Goal: Task Accomplishment & Management: Complete application form

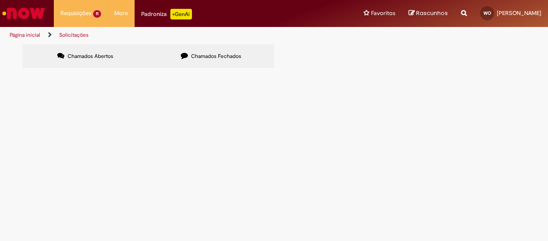
scroll to position [133, 0]
click at [0, 0] on span "R13573298" at bounding box center [0, 0] width 0 height 0
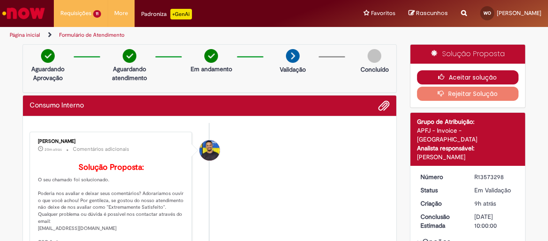
click at [426, 75] on button "Aceitar solução" at bounding box center [468, 77] width 102 height 14
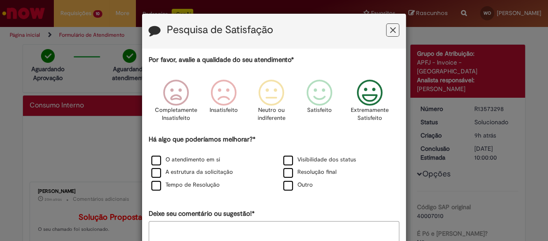
click at [368, 100] on icon "Feedback" at bounding box center [369, 92] width 33 height 26
click at [151, 159] on label "O atendimento em si" at bounding box center [185, 159] width 69 height 8
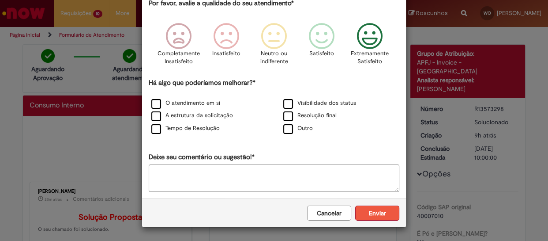
click at [380, 216] on button "Enviar" at bounding box center [377, 212] width 44 height 15
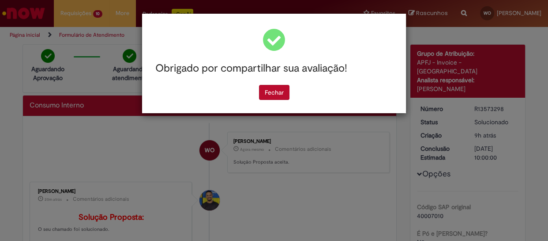
scroll to position [0, 0]
click at [269, 90] on button "Fechar" at bounding box center [274, 92] width 30 height 15
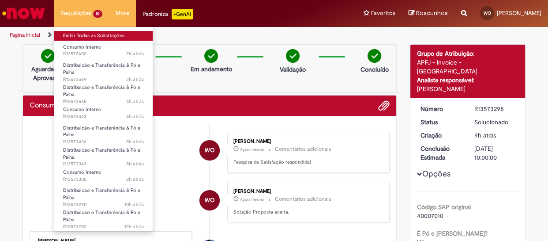
click at [83, 34] on link "Exibir Todas as Solicitações" at bounding box center [103, 36] width 98 height 10
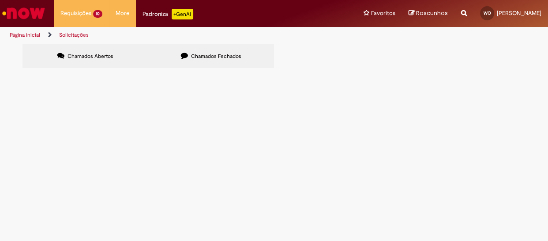
click at [0, 0] on span "R13573602" at bounding box center [0, 0] width 0 height 0
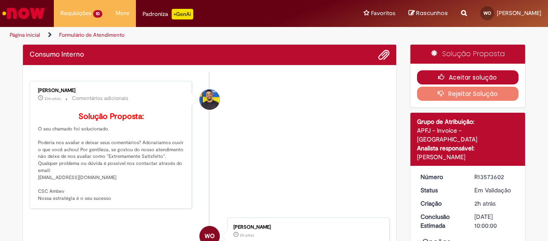
click at [477, 76] on button "Aceitar solução" at bounding box center [468, 77] width 102 height 14
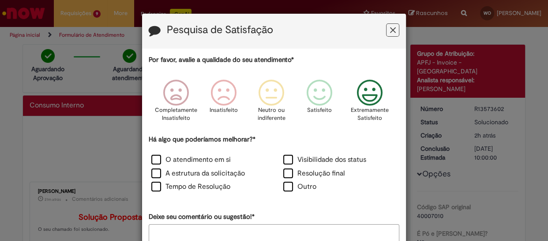
click at [364, 93] on icon "Feedback" at bounding box center [369, 92] width 33 height 26
click at [155, 159] on label "O atendimento em si" at bounding box center [190, 160] width 79 height 10
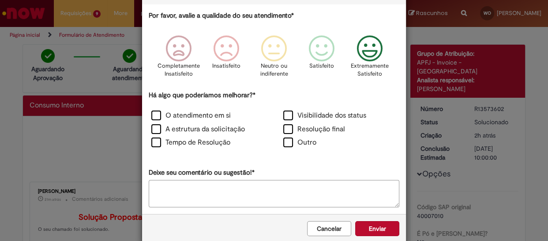
scroll to position [59, 0]
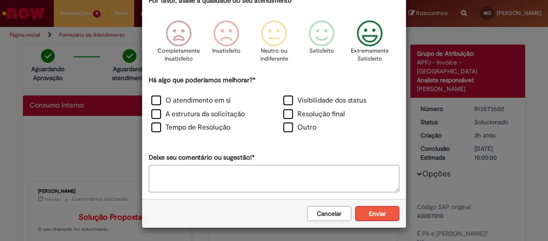
click at [375, 216] on button "Enviar" at bounding box center [377, 213] width 44 height 15
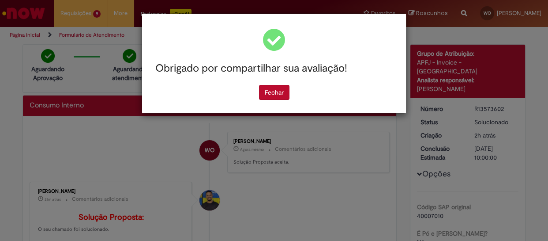
scroll to position [0, 0]
click at [265, 94] on button "Fechar" at bounding box center [274, 92] width 30 height 15
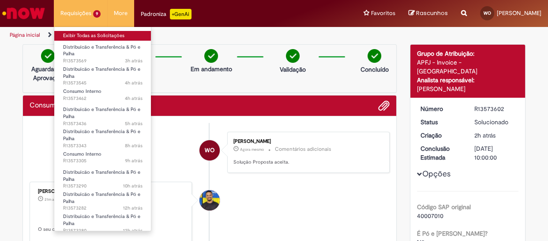
click at [76, 34] on link "Exibir Todas as Solicitações" at bounding box center [102, 36] width 97 height 10
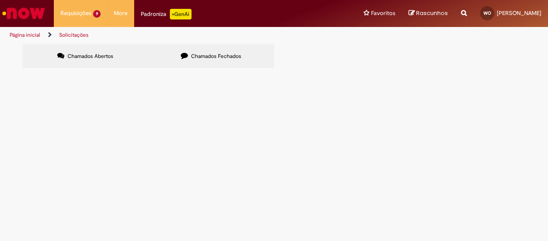
scroll to position [41, 0]
click at [0, 0] on span "R13573462" at bounding box center [0, 0] width 0 height 0
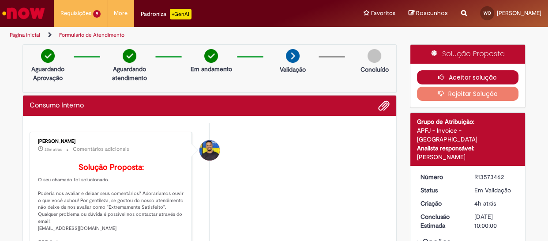
click at [452, 73] on button "Aceitar solução" at bounding box center [468, 77] width 102 height 14
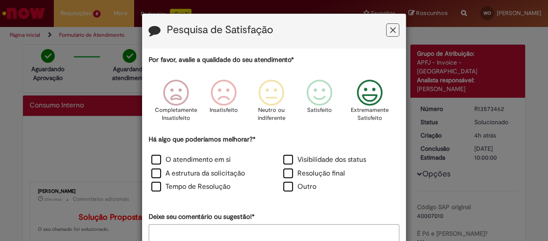
click at [365, 91] on icon "Feedback" at bounding box center [369, 92] width 33 height 26
click at [152, 158] on label "O atendimento em si" at bounding box center [190, 160] width 79 height 10
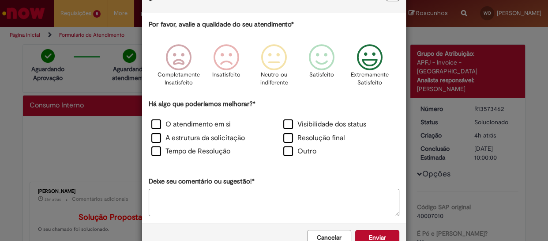
scroll to position [59, 0]
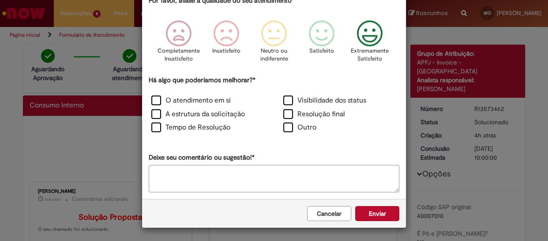
click at [386, 219] on button "Enviar" at bounding box center [377, 213] width 44 height 15
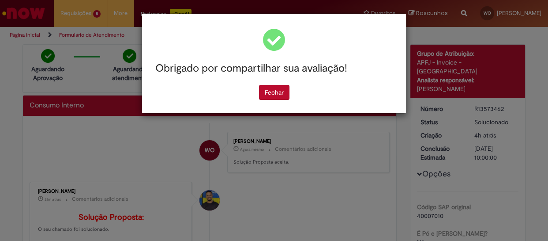
scroll to position [0, 0]
click at [272, 93] on button "Fechar" at bounding box center [274, 92] width 30 height 15
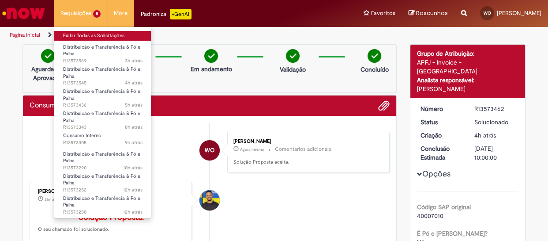
click at [84, 35] on link "Exibir Todas as Solicitações" at bounding box center [102, 36] width 97 height 10
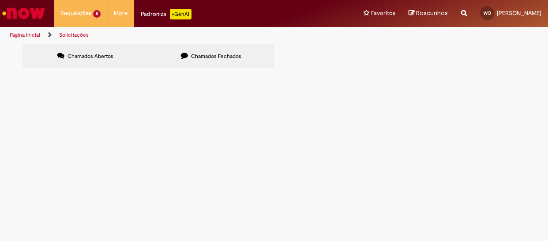
scroll to position [67, 0]
click at [0, 0] on span "R13573305" at bounding box center [0, 0] width 0 height 0
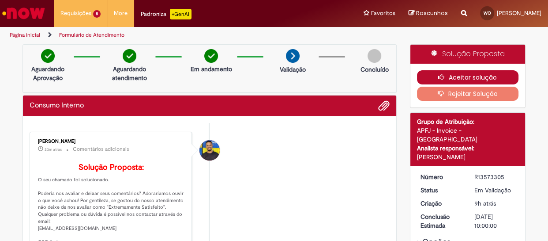
click at [430, 70] on button "Aceitar solução" at bounding box center [468, 77] width 102 height 14
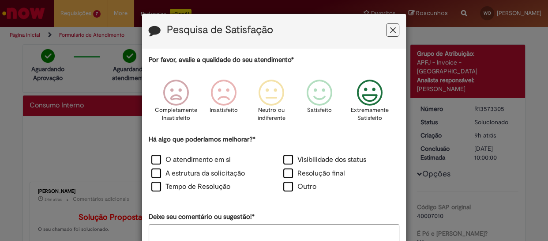
click at [366, 91] on icon "Feedback" at bounding box center [369, 92] width 33 height 26
click at [154, 159] on label "O atendimento em si" at bounding box center [190, 160] width 79 height 10
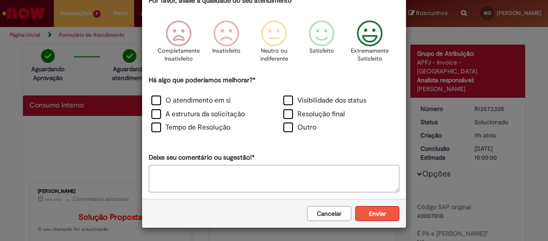
click at [388, 218] on button "Enviar" at bounding box center [377, 213] width 44 height 15
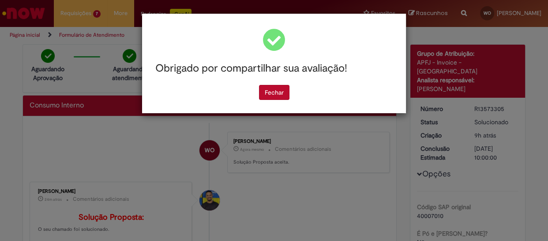
scroll to position [0, 0]
click at [266, 95] on button "Fechar" at bounding box center [274, 92] width 30 height 15
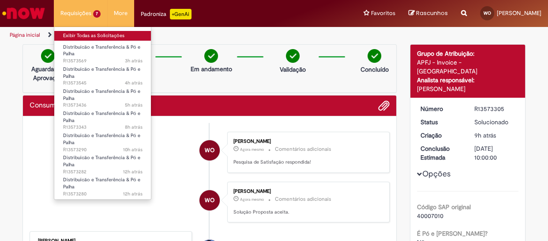
click at [71, 35] on link "Exibir Todas as Solicitações" at bounding box center [102, 36] width 97 height 10
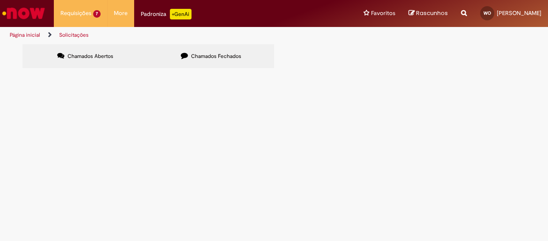
scroll to position [11, 0]
drag, startPoint x: 457, startPoint y: 47, endPoint x: 315, endPoint y: 55, distance: 142.4
click at [457, 44] on div "Chamados Abertos Chamados Fechados Itens solicitados Exportar como PDF Exportar…" at bounding box center [274, 44] width 503 height 0
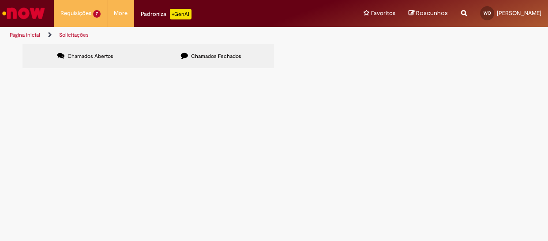
click at [0, 0] on span "R13573343" at bounding box center [0, 0] width 0 height 0
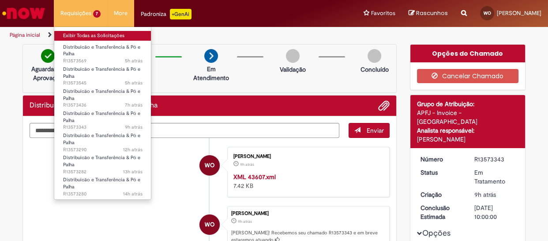
click at [88, 34] on link "Exibir Todas as Solicitações" at bounding box center [102, 36] width 97 height 10
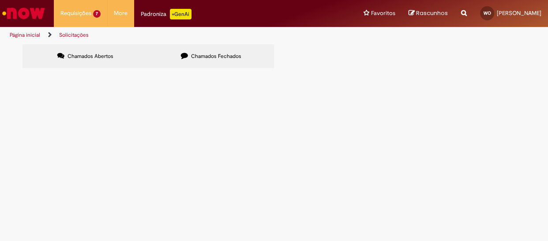
scroll to position [67, 0]
click at [0, 0] on span "R13573343" at bounding box center [0, 0] width 0 height 0
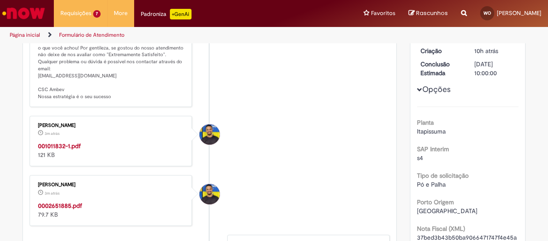
scroll to position [200, 0]
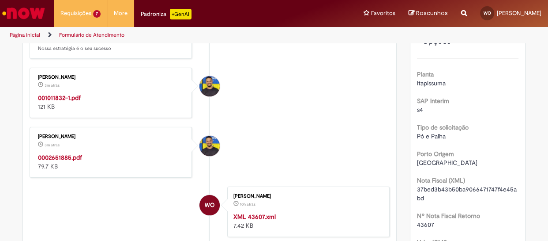
click at [59, 102] on strong "001011832-1.pdf" at bounding box center [59, 98] width 43 height 8
click at [64, 161] on strong "0002651885.pdf" at bounding box center [60, 157] width 44 height 8
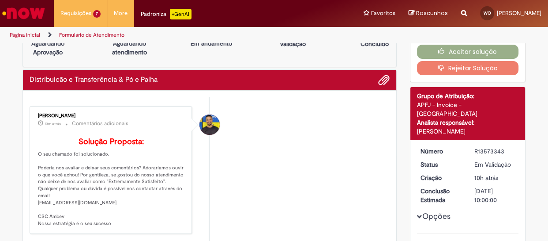
scroll to position [0, 0]
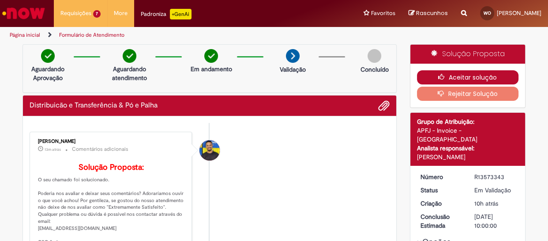
click at [432, 75] on button "Aceitar solução" at bounding box center [468, 77] width 102 height 14
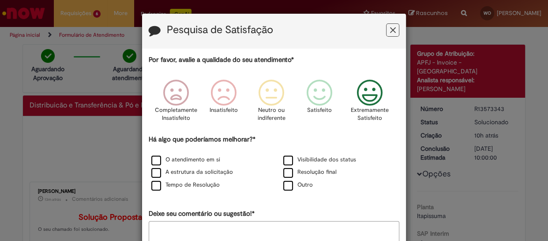
click at [366, 97] on icon "Feedback" at bounding box center [369, 92] width 33 height 26
click at [157, 157] on label "O atendimento em si" at bounding box center [185, 159] width 69 height 8
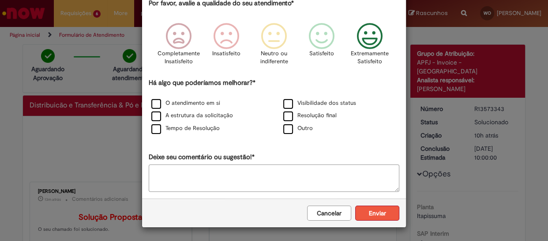
click at [386, 215] on button "Enviar" at bounding box center [377, 212] width 44 height 15
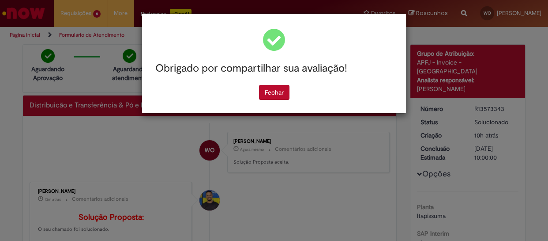
scroll to position [0, 0]
click at [282, 91] on button "Fechar" at bounding box center [274, 92] width 30 height 15
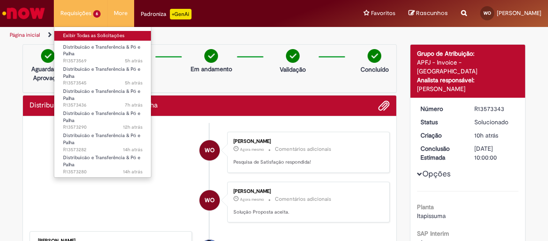
click at [94, 31] on link "Exibir Todas as Solicitações" at bounding box center [102, 36] width 97 height 10
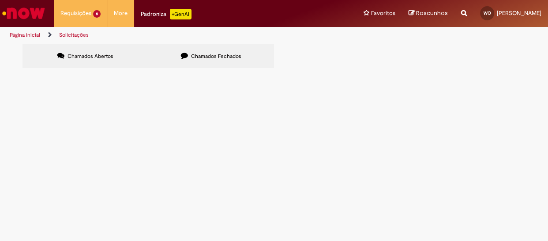
click at [0, 0] on span "R13573280" at bounding box center [0, 0] width 0 height 0
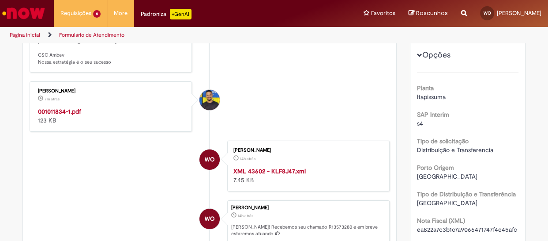
scroll to position [184, 0]
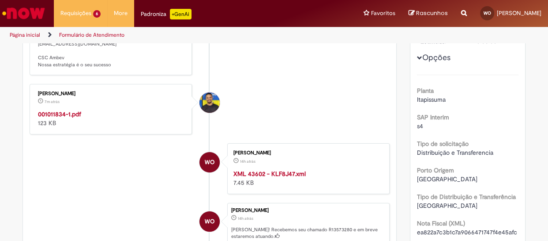
click at [62, 118] on strong "001011834-1.pdf" at bounding box center [59, 114] width 43 height 8
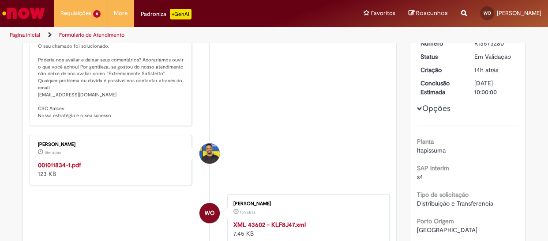
scroll to position [0, 0]
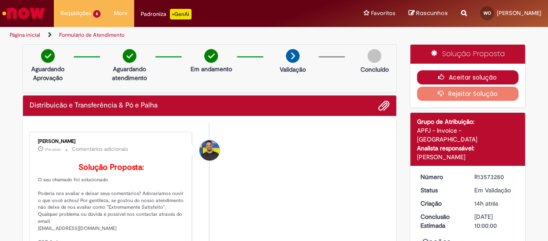
click at [449, 75] on button "Aceitar solução" at bounding box center [468, 77] width 102 height 14
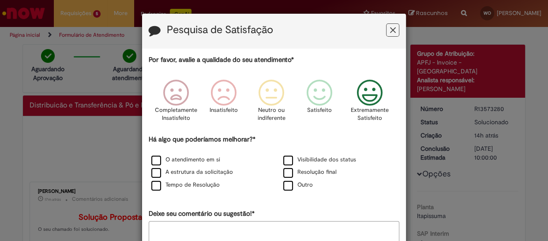
click at [366, 95] on icon "Feedback" at bounding box center [369, 92] width 33 height 26
click at [151, 158] on label "O atendimento em si" at bounding box center [185, 159] width 69 height 8
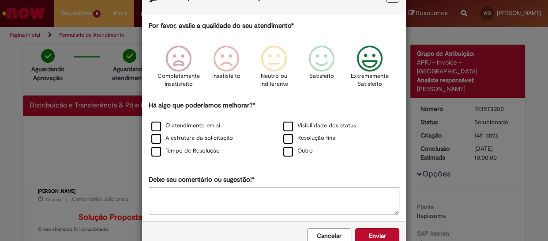
scroll to position [57, 0]
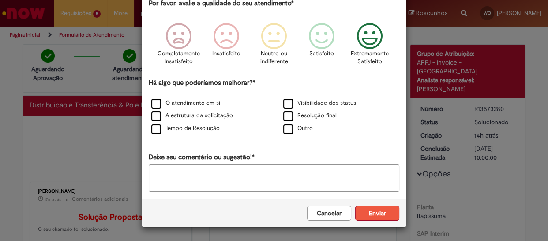
click at [370, 210] on button "Enviar" at bounding box center [377, 212] width 44 height 15
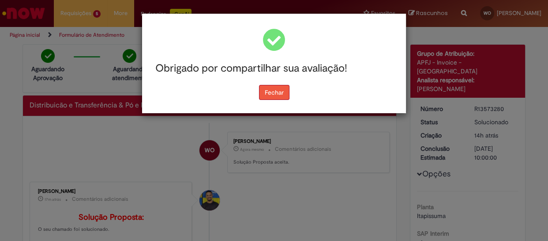
click at [277, 97] on button "Fechar" at bounding box center [274, 92] width 30 height 15
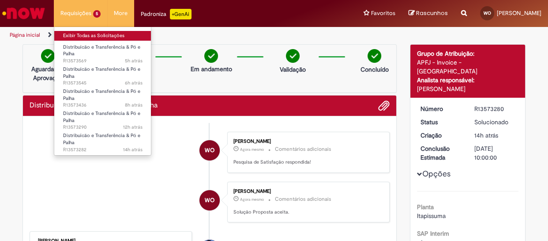
click at [80, 34] on link "Exibir Todas as Solicitações" at bounding box center [102, 36] width 97 height 10
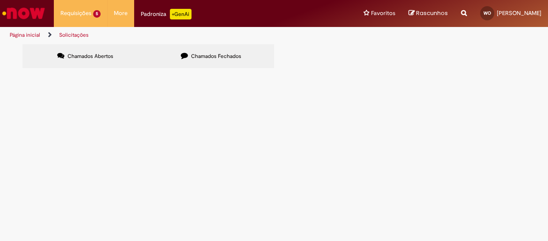
click at [0, 0] on span "R13573569" at bounding box center [0, 0] width 0 height 0
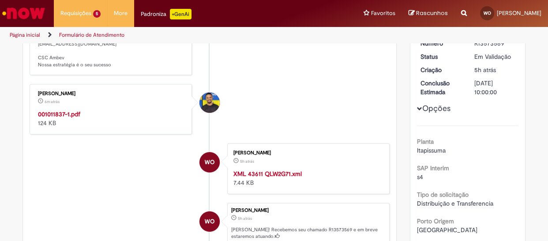
scroll to position [184, 0]
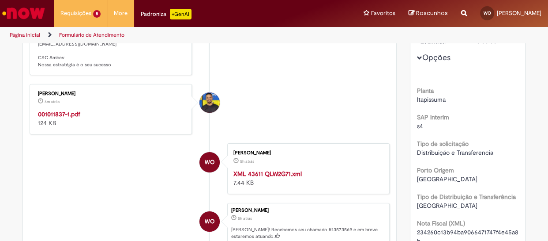
click at [54, 118] on strong "001011837-1.pdf" at bounding box center [59, 114] width 42 height 8
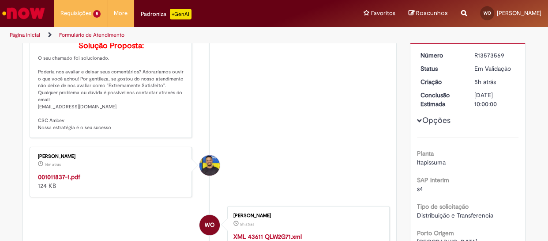
scroll to position [0, 0]
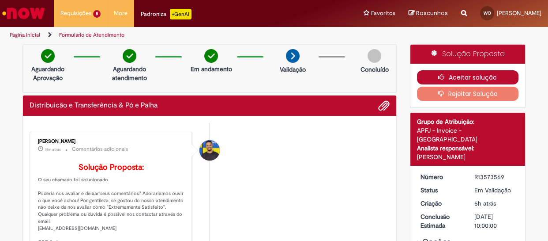
click at [428, 73] on button "Aceitar solução" at bounding box center [468, 77] width 102 height 14
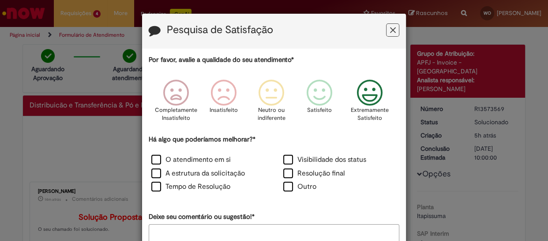
click at [359, 107] on p "Extremamente Satisfeito" at bounding box center [370, 114] width 38 height 16
click at [152, 159] on label "O atendimento em si" at bounding box center [190, 160] width 79 height 10
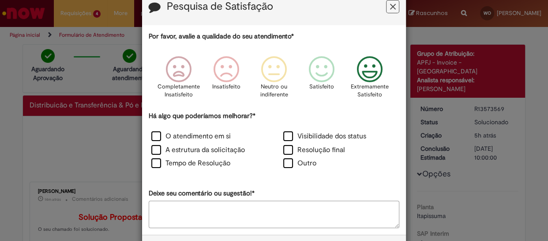
scroll to position [59, 0]
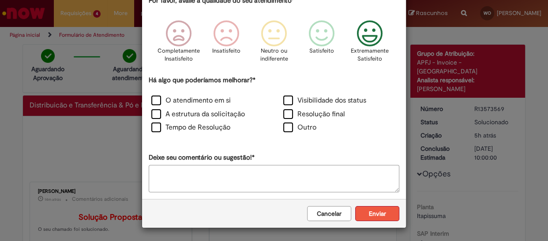
click at [371, 214] on button "Enviar" at bounding box center [377, 213] width 44 height 15
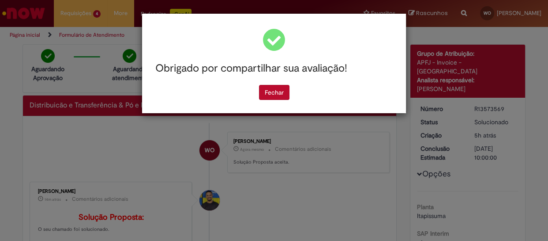
scroll to position [0, 0]
click at [261, 94] on button "Fechar" at bounding box center [274, 92] width 30 height 15
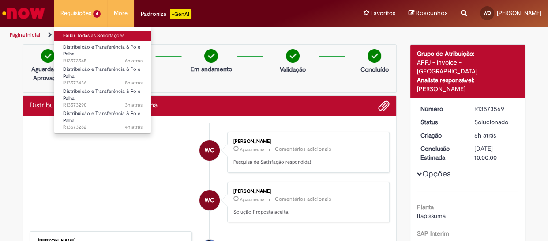
click at [89, 37] on link "Exibir Todas as Solicitações" at bounding box center [102, 36] width 97 height 10
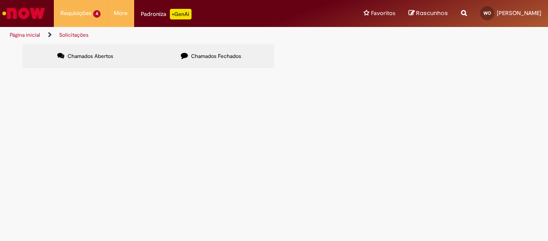
click at [0, 0] on span "R13573290" at bounding box center [0, 0] width 0 height 0
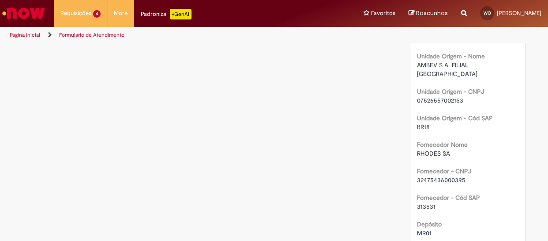
scroll to position [803, 0]
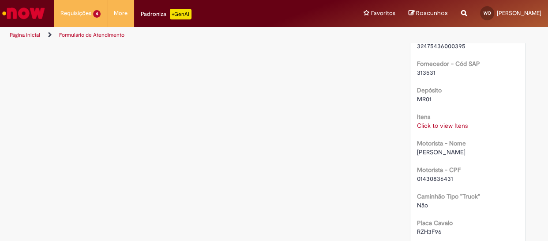
click at [445, 121] on link "Click to view Itens" at bounding box center [442, 125] width 51 height 8
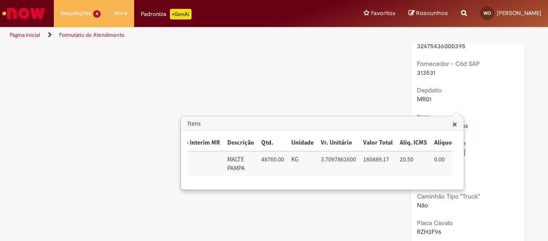
scroll to position [0, 0]
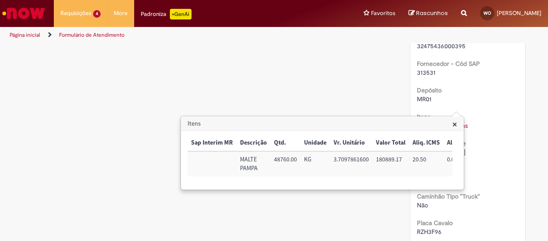
click at [454, 124] on span "×" at bounding box center [455, 124] width 5 height 12
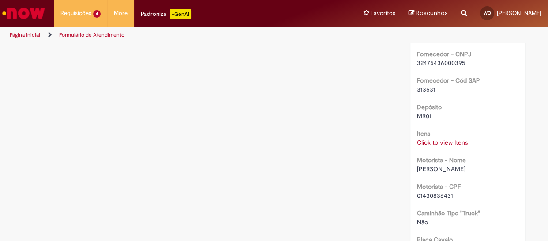
scroll to position [803, 0]
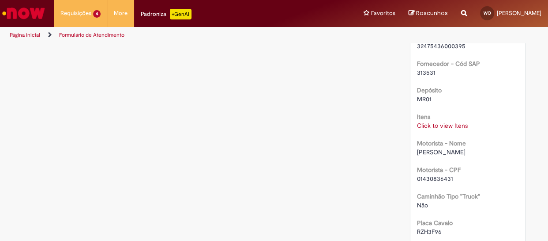
click at [418, 121] on link "Click to view Itens" at bounding box center [442, 125] width 51 height 8
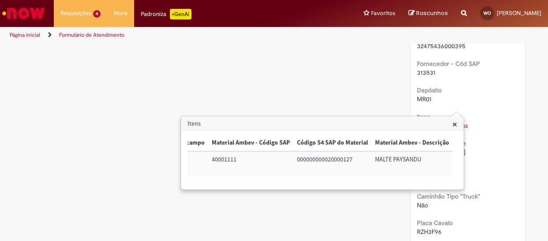
scroll to position [0, 600]
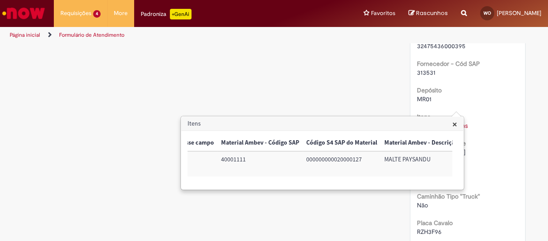
click at [454, 123] on span "×" at bounding box center [455, 124] width 5 height 12
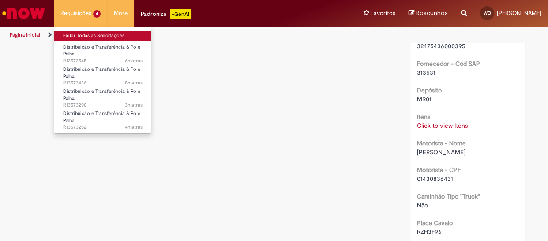
click at [83, 33] on link "Exibir Todas as Solicitações" at bounding box center [102, 36] width 97 height 10
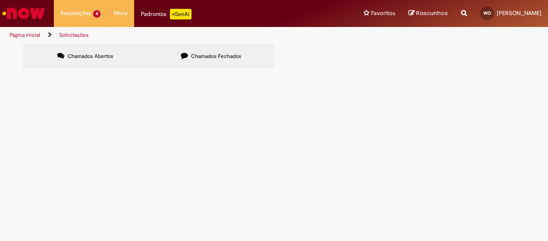
click at [0, 0] on span "R13573290" at bounding box center [0, 0] width 0 height 0
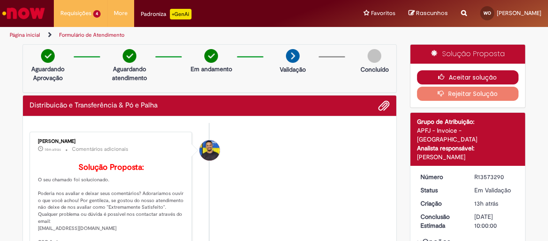
click at [455, 74] on button "Aceitar solução" at bounding box center [468, 77] width 102 height 14
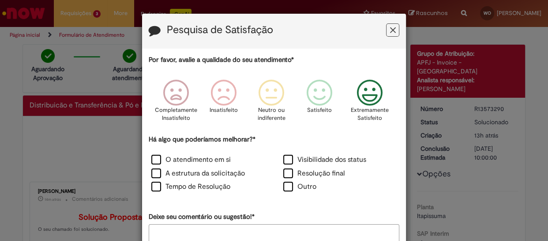
click at [360, 95] on icon "Feedback" at bounding box center [369, 92] width 33 height 26
click at [153, 159] on label "O atendimento em si" at bounding box center [190, 160] width 79 height 10
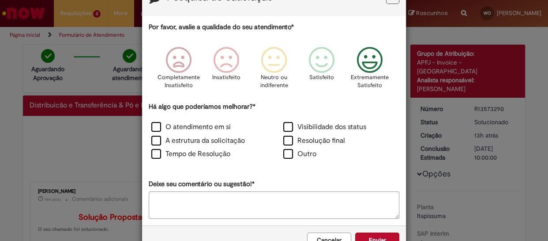
scroll to position [59, 0]
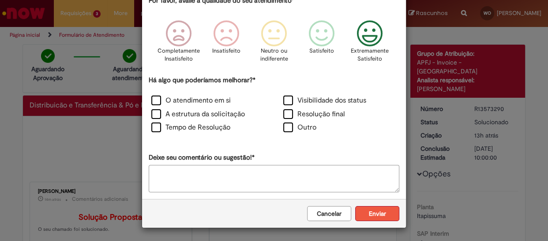
click at [385, 212] on button "Enviar" at bounding box center [377, 213] width 44 height 15
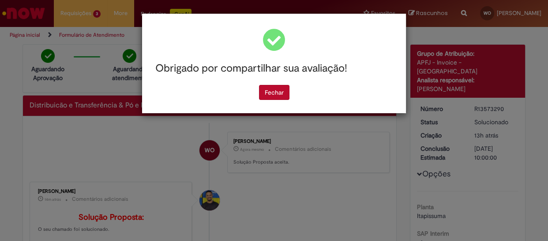
scroll to position [0, 0]
click at [272, 99] on button "Fechar" at bounding box center [274, 92] width 30 height 15
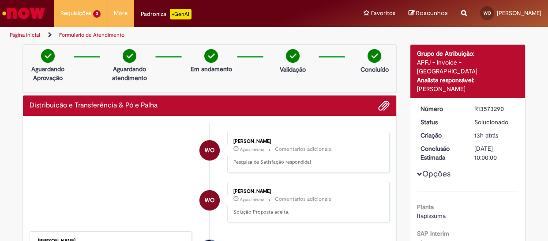
click at [39, 11] on img "Ir para a Homepage" at bounding box center [23, 13] width 45 height 18
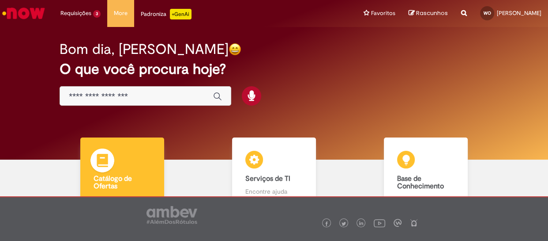
click at [100, 166] on img at bounding box center [102, 161] width 26 height 26
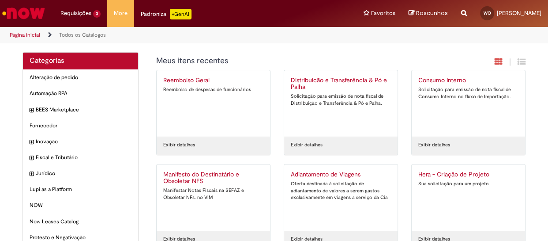
click at [315, 79] on h2 "Distribuicão e Transferência & Pó e Palha" at bounding box center [341, 84] width 100 height 14
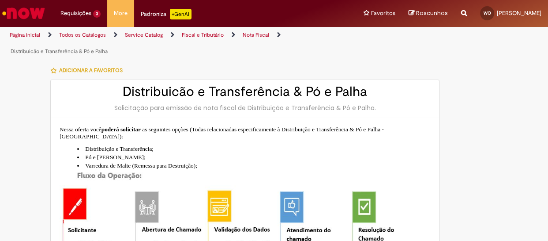
type input "**********"
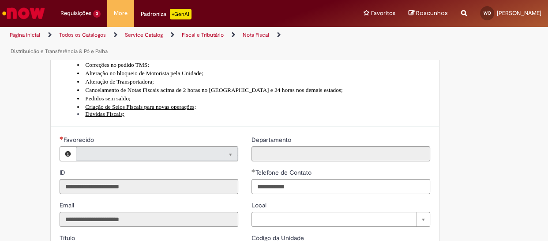
type input "**********"
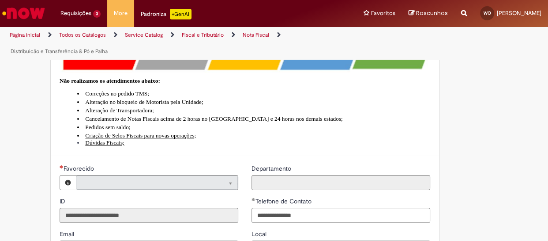
type input "**********"
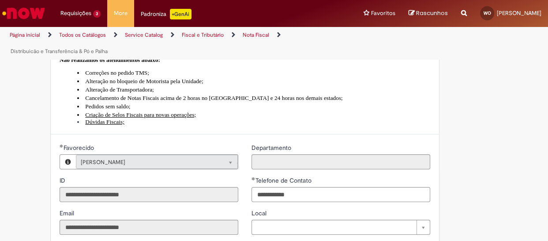
type input "**********"
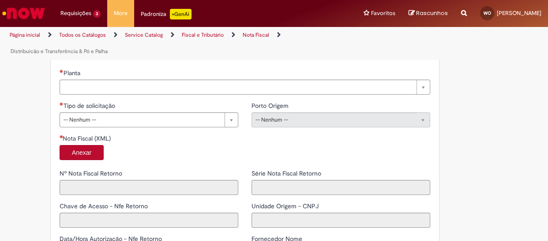
scroll to position [535, 0]
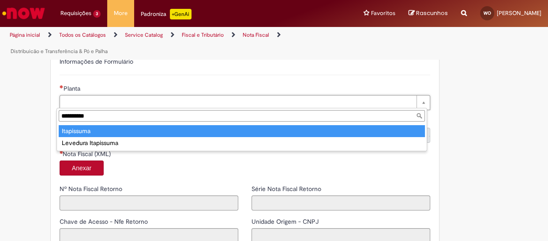
type input "**********"
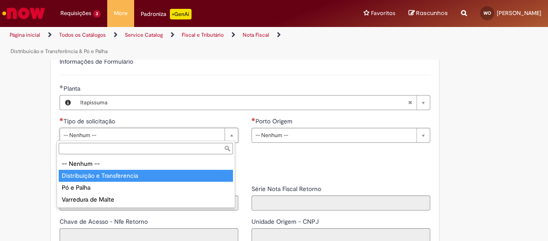
type input "**********"
select select "**********"
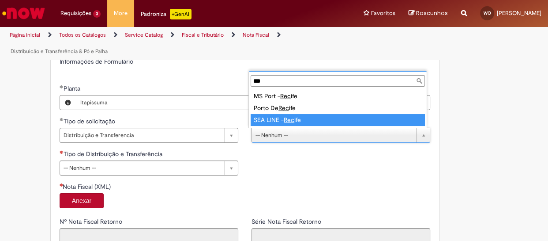
type input "***"
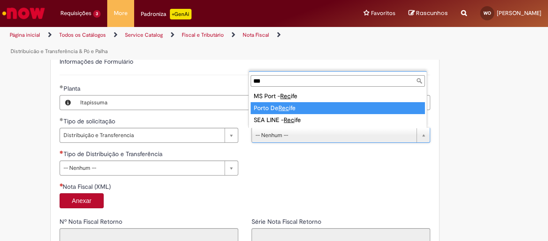
type input "**********"
select select "**********"
type input "****"
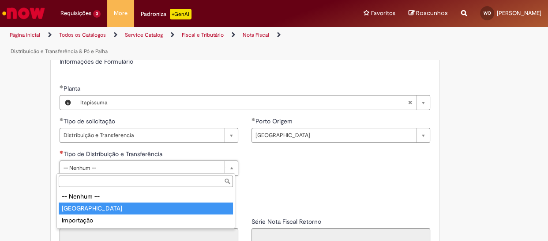
type input "*****"
select select "**********"
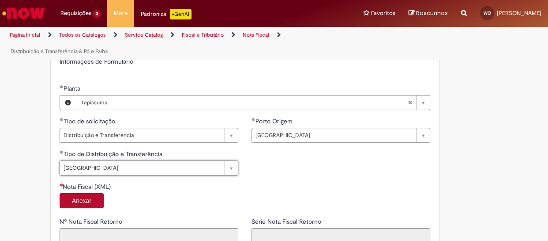
click at [82, 200] on button "Anexar" at bounding box center [82, 200] width 44 height 15
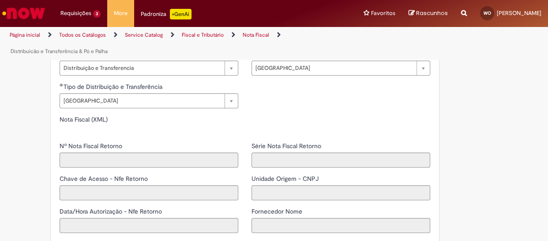
type input "*****"
type input "**********"
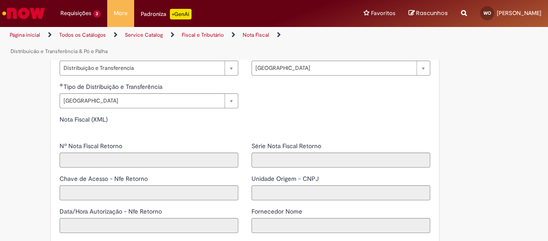
type input "*"
type input "**********"
type input "*********"
type input "**********"
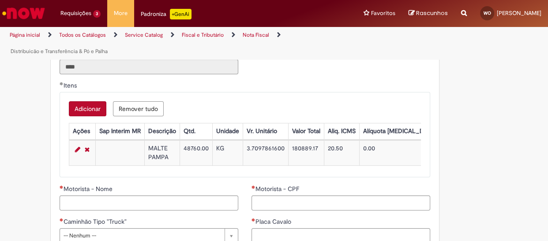
scroll to position [936, 0]
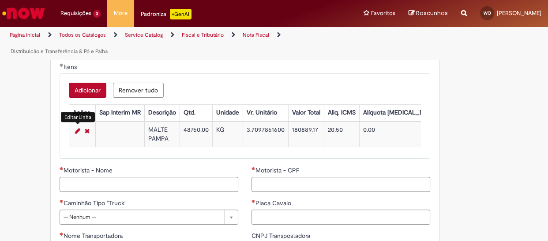
click at [73, 132] on link "Editar Linha 1" at bounding box center [78, 130] width 10 height 11
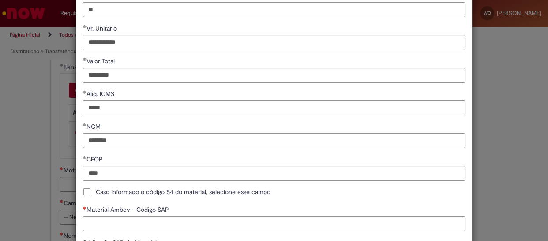
scroll to position [200, 0]
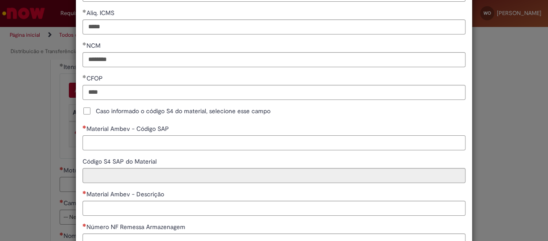
click at [164, 141] on input "Material Ambev - Código SAP" at bounding box center [274, 142] width 383 height 15
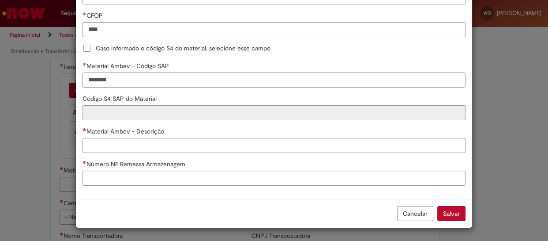
type input "********"
click at [176, 183] on input "Número NF Remessa Armazenagem" at bounding box center [274, 177] width 383 height 15
type input "**********"
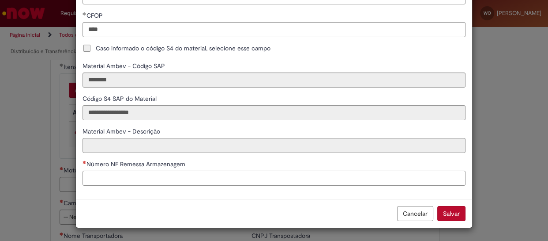
type input "**********"
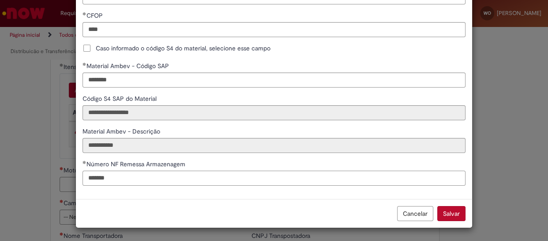
type input "*******"
click at [178, 205] on div "Cancelar Salvar" at bounding box center [274, 213] width 397 height 29
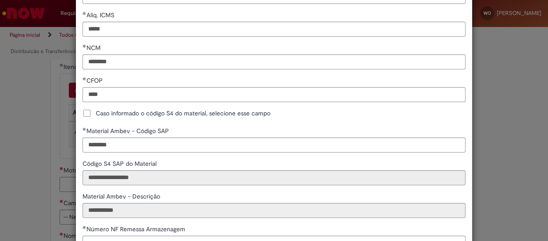
scroll to position [264, 0]
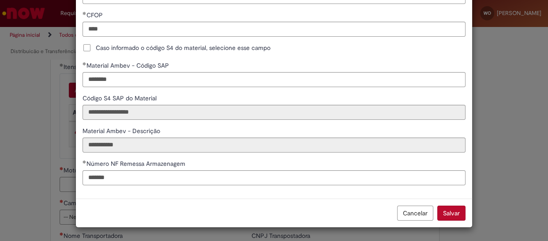
click at [450, 214] on button "Salvar" at bounding box center [452, 212] width 28 height 15
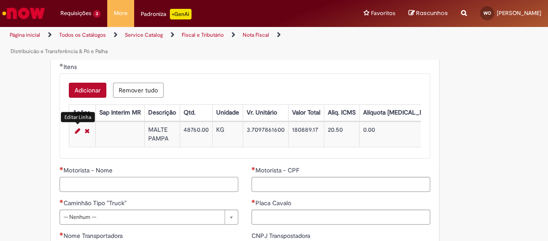
click at [150, 189] on input "Motorista - Nome" at bounding box center [149, 184] width 179 height 15
type input "**********"
click at [317, 190] on input "Motorista - CPF" at bounding box center [341, 184] width 179 height 15
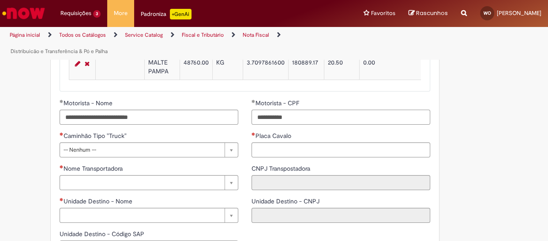
type input "**********"
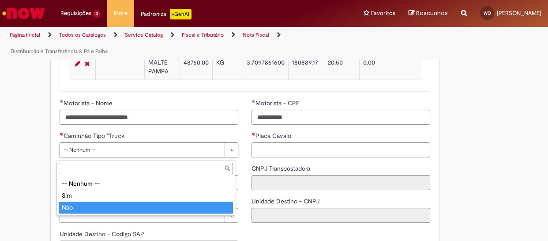
type input "***"
select select "**"
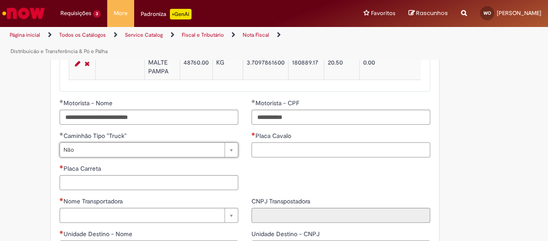
click at [305, 153] on input "Placa Cavalo" at bounding box center [341, 149] width 179 height 15
type input "*******"
click at [173, 189] on input "Placa Carreta" at bounding box center [149, 182] width 179 height 15
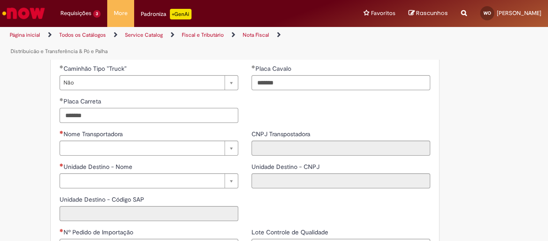
type input "*******"
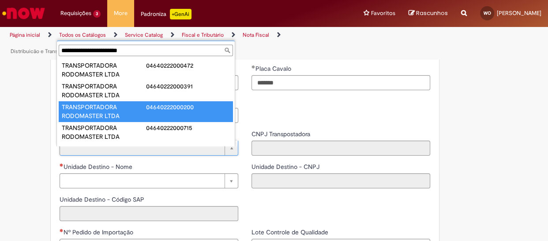
scroll to position [39, 0]
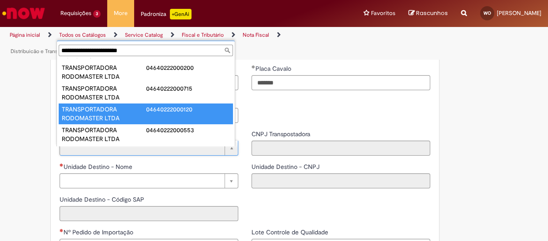
type input "**********"
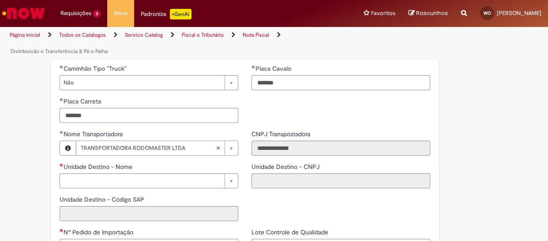
scroll to position [1137, 0]
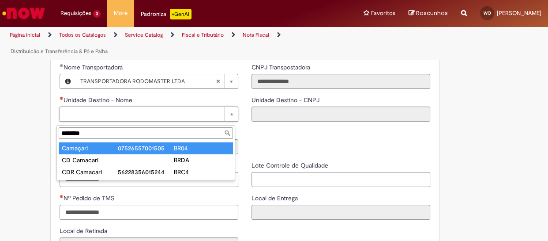
type input "********"
type input "**********"
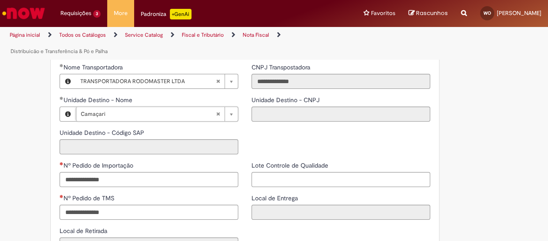
type input "**********"
type input "****"
type input "**********"
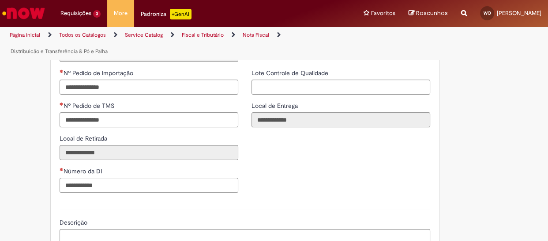
scroll to position [1204, 0]
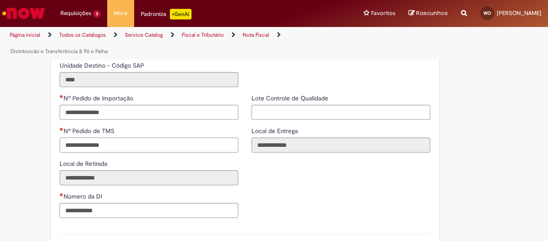
click at [115, 150] on input "Nº Pedido de TMS" at bounding box center [149, 144] width 179 height 15
type input "**********"
click at [165, 136] on div "**********" at bounding box center [149, 159] width 192 height 131
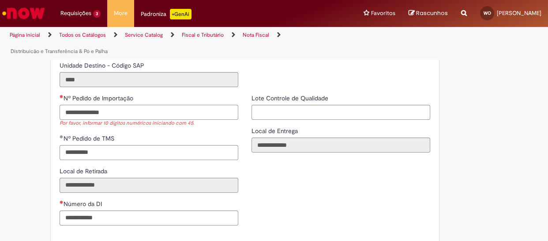
click at [162, 119] on input "Nº Pedido de Importação" at bounding box center [149, 112] width 179 height 15
type input "**********"
click at [265, 120] on input "Lote Controle de Qualidade" at bounding box center [341, 112] width 179 height 15
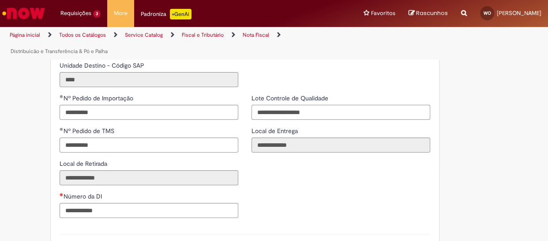
scroll to position [1271, 0]
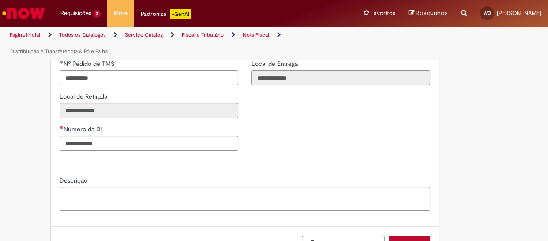
type input "**********"
click at [160, 148] on input "Número da DI" at bounding box center [149, 143] width 179 height 15
type input "**********"
click at [135, 200] on textarea "Descrição" at bounding box center [245, 199] width 371 height 24
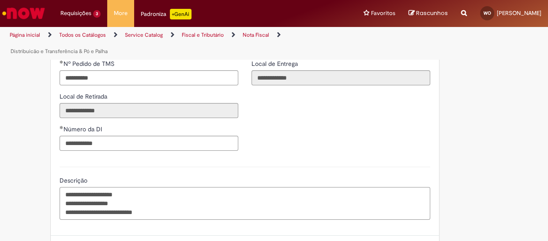
type textarea "**********"
click at [181, 169] on div "**********" at bounding box center [245, 192] width 384 height 68
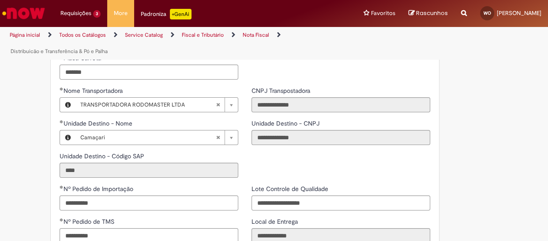
scroll to position [1314, 0]
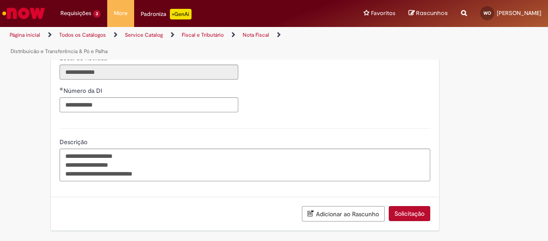
click at [407, 214] on button "Solicitação" at bounding box center [410, 213] width 42 height 15
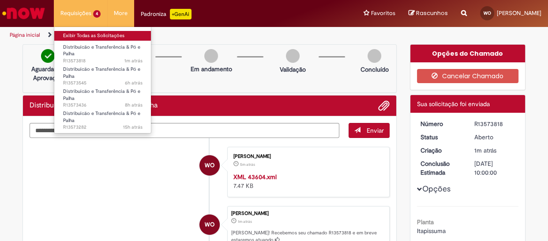
click at [88, 38] on link "Exibir Todas as Solicitações" at bounding box center [102, 36] width 97 height 10
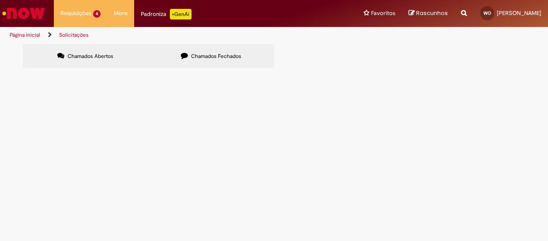
click at [0, 0] on span "R13573282" at bounding box center [0, 0] width 0 height 0
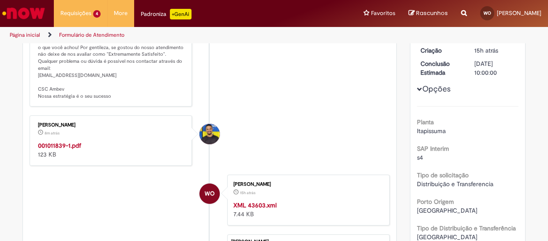
scroll to position [133, 0]
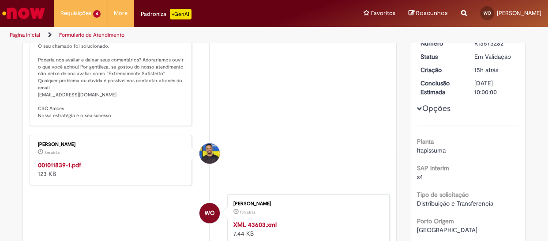
click at [63, 169] on strong "001011839-1.pdf" at bounding box center [59, 165] width 43 height 8
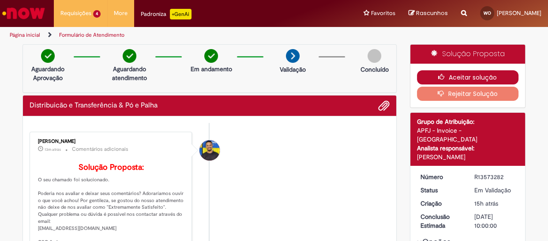
click at [431, 76] on button "Aceitar solução" at bounding box center [468, 77] width 102 height 14
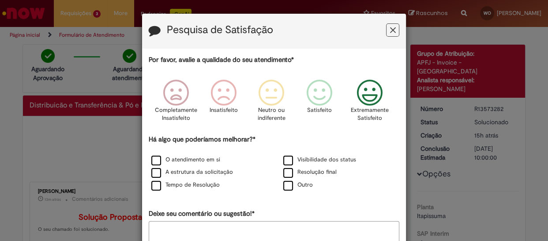
click at [376, 98] on icon "Feedback" at bounding box center [369, 92] width 33 height 26
click at [151, 159] on label "O atendimento em si" at bounding box center [185, 159] width 69 height 8
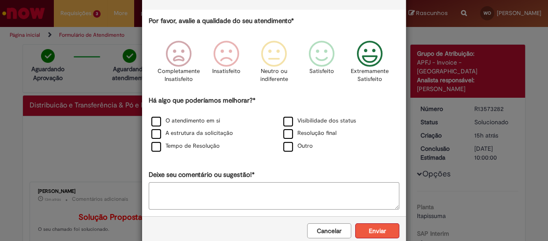
scroll to position [57, 0]
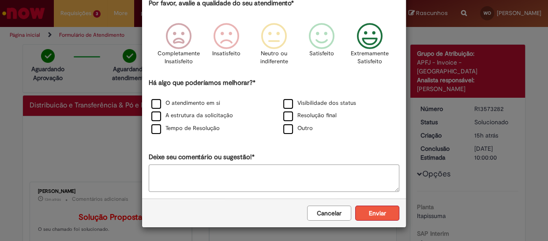
click at [371, 218] on button "Enviar" at bounding box center [377, 212] width 44 height 15
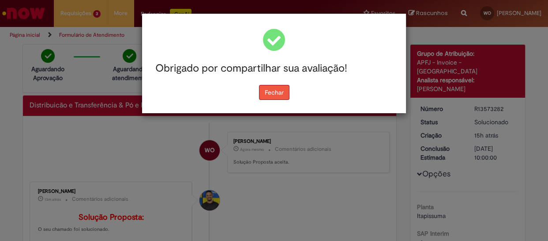
click at [284, 88] on button "Fechar" at bounding box center [274, 92] width 30 height 15
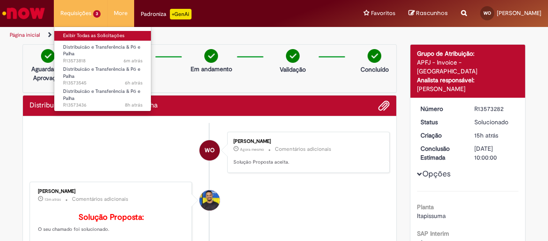
click at [84, 33] on link "Exibir Todas as Solicitações" at bounding box center [102, 36] width 97 height 10
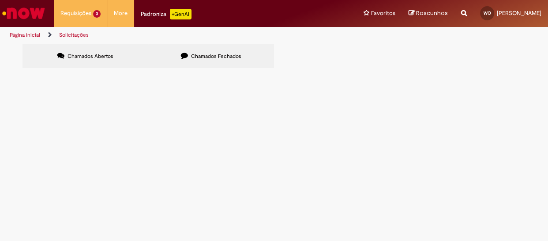
click at [0, 0] on span "R13573436" at bounding box center [0, 0] width 0 height 0
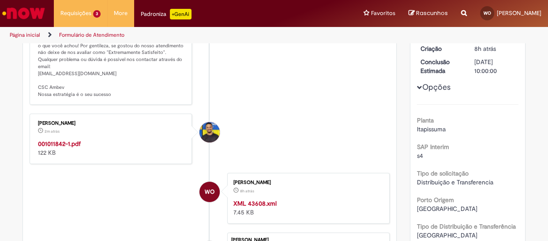
scroll to position [200, 0]
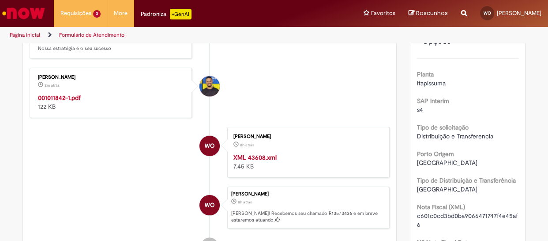
click at [64, 102] on strong "001011842-1.pdf" at bounding box center [59, 98] width 43 height 8
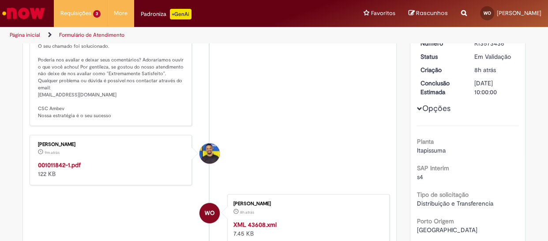
scroll to position [0, 0]
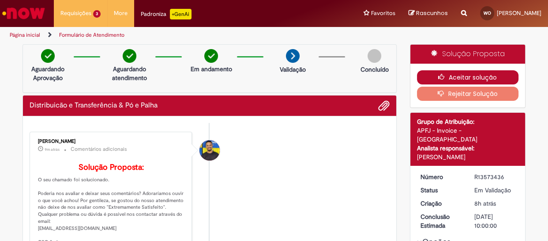
click at [443, 76] on icon "button" at bounding box center [443, 77] width 11 height 6
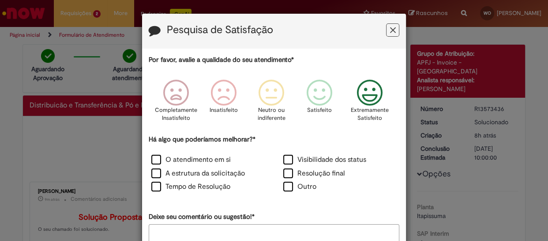
click at [381, 92] on icon "Feedback" at bounding box center [369, 92] width 33 height 26
click at [151, 157] on label "O atendimento em si" at bounding box center [190, 160] width 79 height 10
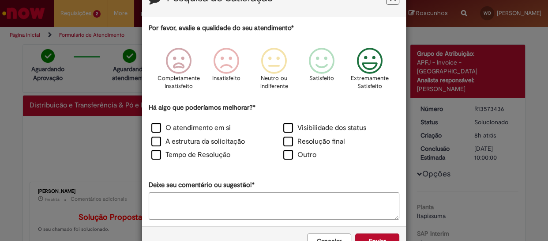
scroll to position [59, 0]
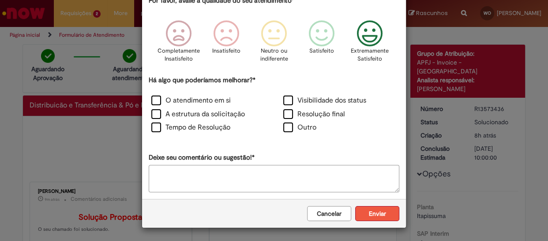
click at [369, 211] on button "Enviar" at bounding box center [377, 213] width 44 height 15
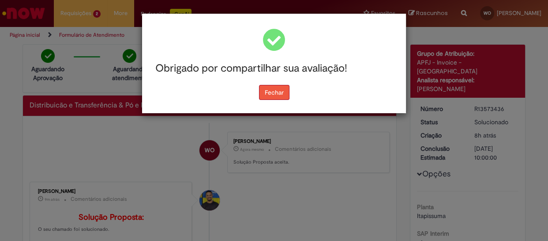
click at [278, 95] on button "Fechar" at bounding box center [274, 92] width 30 height 15
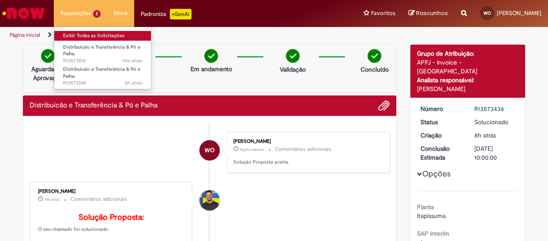
click at [78, 36] on link "Exibir Todas as Solicitações" at bounding box center [102, 36] width 97 height 10
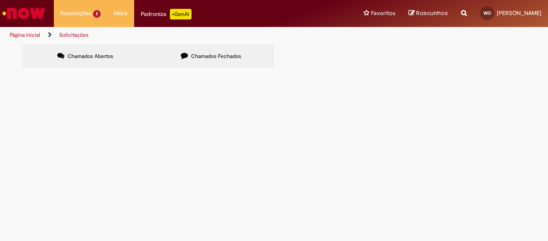
click at [0, 0] on span "R13573545" at bounding box center [0, 0] width 0 height 0
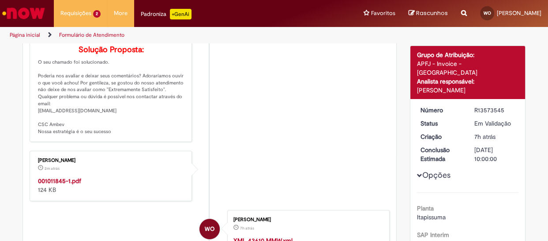
scroll to position [117, 0]
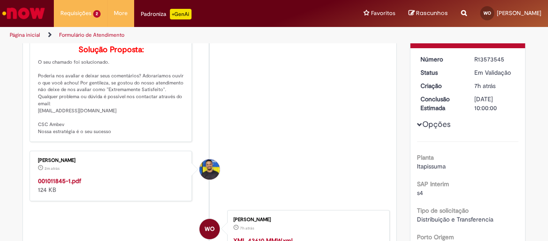
click at [60, 185] on strong "001011845-1.pdf" at bounding box center [59, 181] width 43 height 8
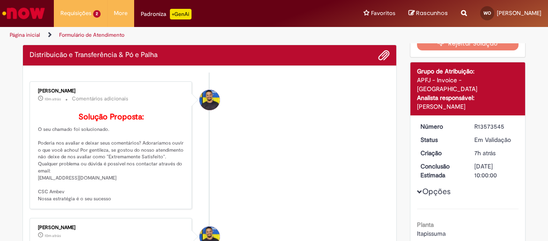
scroll to position [0, 0]
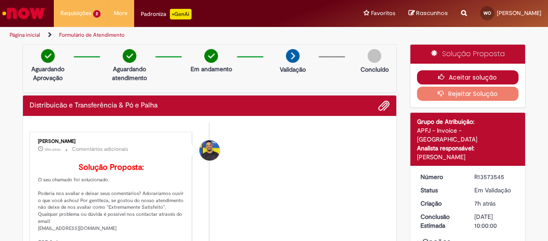
click at [447, 76] on button "Aceitar solução" at bounding box center [468, 77] width 102 height 14
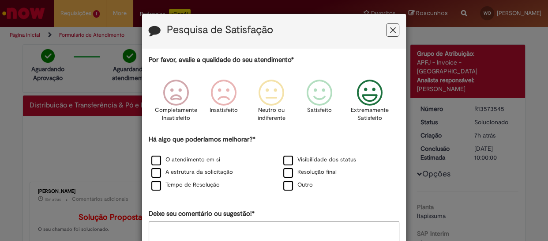
click at [374, 101] on icon "Feedback" at bounding box center [369, 92] width 33 height 26
click at [155, 159] on label "O atendimento em si" at bounding box center [185, 159] width 69 height 8
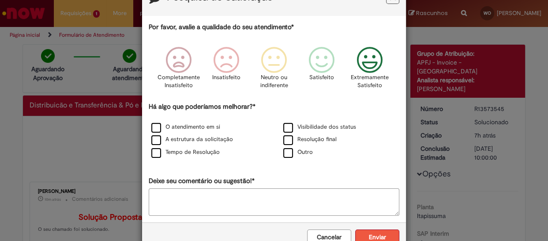
scroll to position [57, 0]
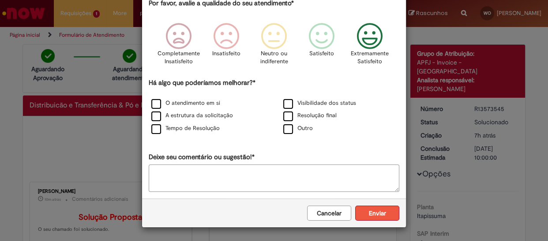
click at [376, 209] on button "Enviar" at bounding box center [377, 212] width 44 height 15
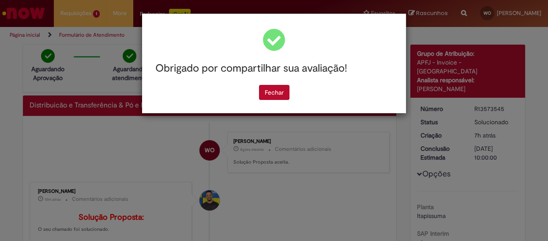
scroll to position [0, 0]
click at [283, 93] on button "Fechar" at bounding box center [274, 92] width 30 height 15
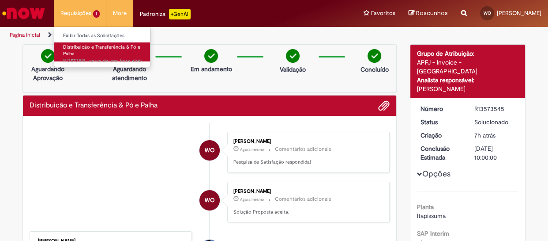
click at [91, 53] on link "Distribuicão e Transferência & Pó e Palha cerca de [PERSON_NAME] atrás cerca de…" at bounding box center [102, 51] width 97 height 19
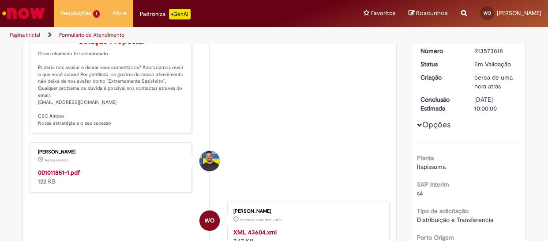
scroll to position [200, 0]
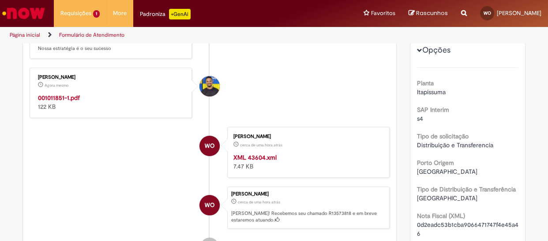
click at [63, 102] on strong "001011851-1.pdf" at bounding box center [59, 98] width 42 height 8
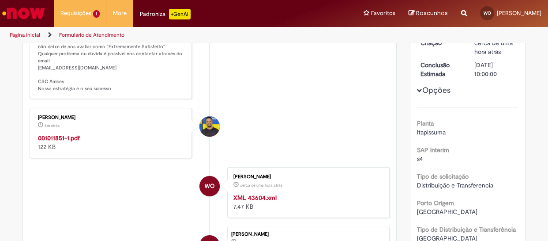
scroll to position [0, 0]
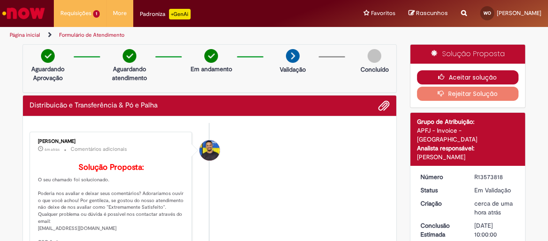
click at [442, 76] on icon "button" at bounding box center [443, 77] width 11 height 6
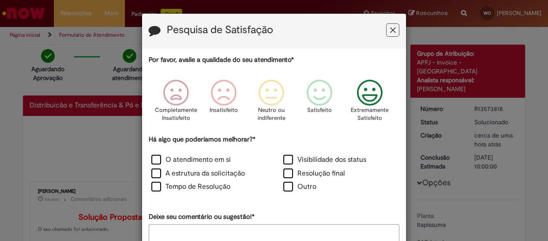
click at [366, 93] on icon "Feedback" at bounding box center [369, 92] width 33 height 26
click at [151, 157] on label "O atendimento em si" at bounding box center [190, 160] width 79 height 10
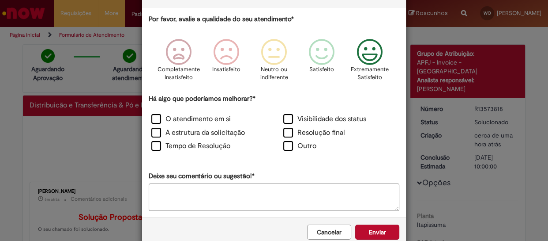
scroll to position [59, 0]
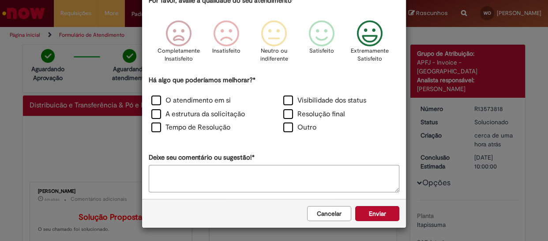
click at [385, 210] on button "Enviar" at bounding box center [377, 213] width 44 height 15
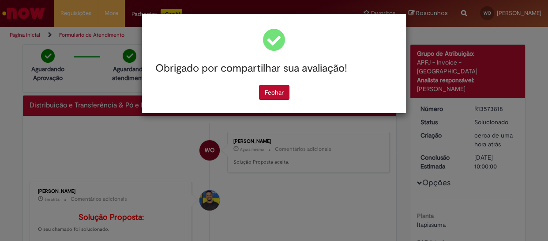
scroll to position [0, 0]
click at [270, 93] on button "Fechar" at bounding box center [274, 92] width 30 height 15
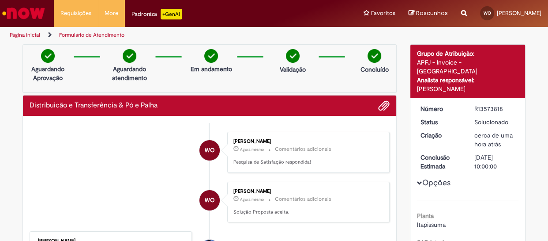
click at [18, 16] on img "Ir para a Homepage" at bounding box center [23, 13] width 45 height 18
